Goal: Communication & Community: Connect with others

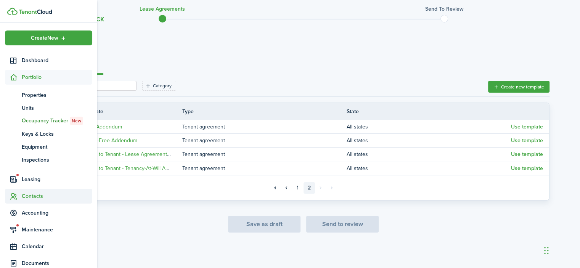
click at [33, 195] on span "Contacts" at bounding box center [57, 196] width 71 height 8
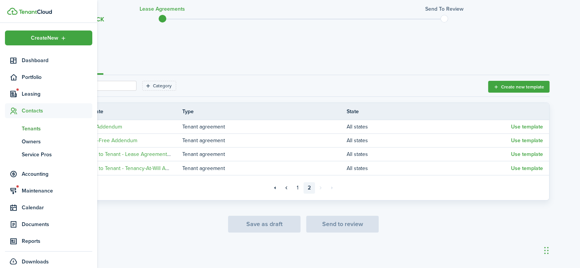
click at [37, 128] on span "Tenants" at bounding box center [57, 129] width 71 height 8
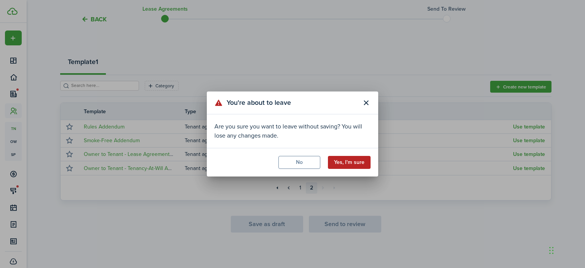
click at [340, 163] on button "Yes, I'm sure" at bounding box center [349, 162] width 43 height 13
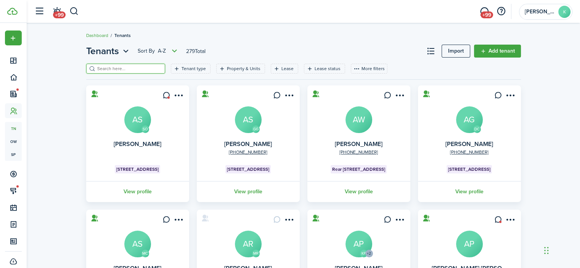
click at [135, 69] on input "search" at bounding box center [128, 68] width 67 height 7
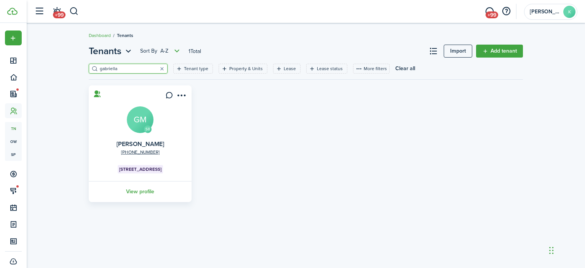
type input "gabriella"
click at [138, 121] on avatar-text "GM" at bounding box center [140, 119] width 27 height 27
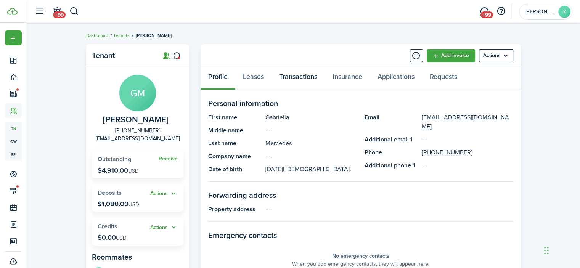
click at [288, 73] on link "Transactions" at bounding box center [297, 78] width 53 height 23
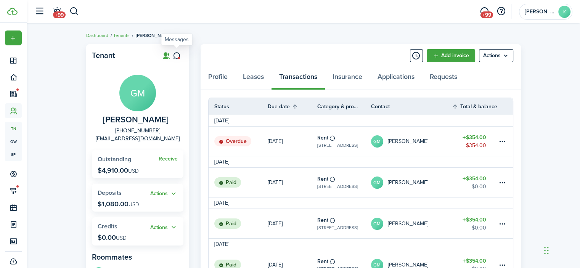
click at [178, 53] on icon at bounding box center [177, 56] width 8 height 8
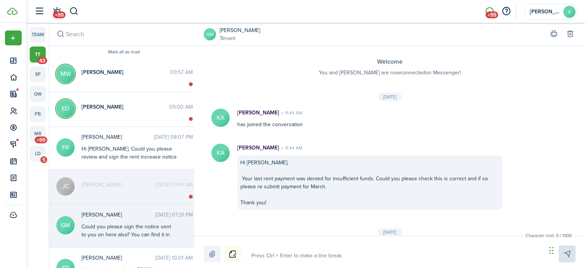
scroll to position [358, 0]
